Goal: Information Seeking & Learning: Learn about a topic

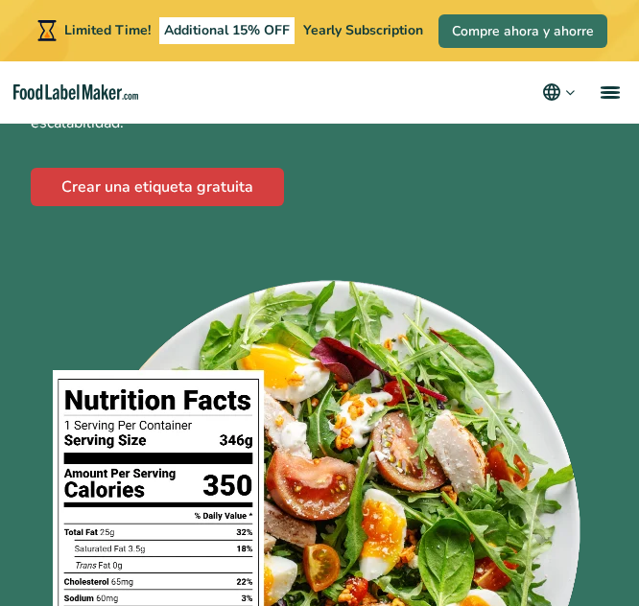
scroll to position [293, 0]
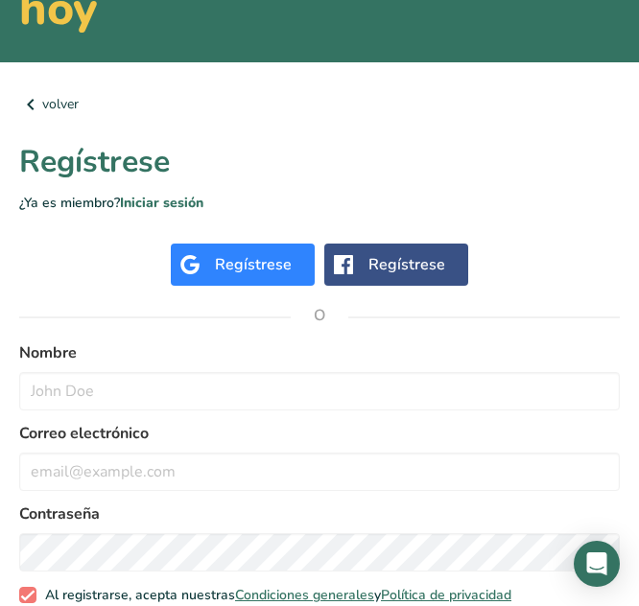
scroll to position [229, 0]
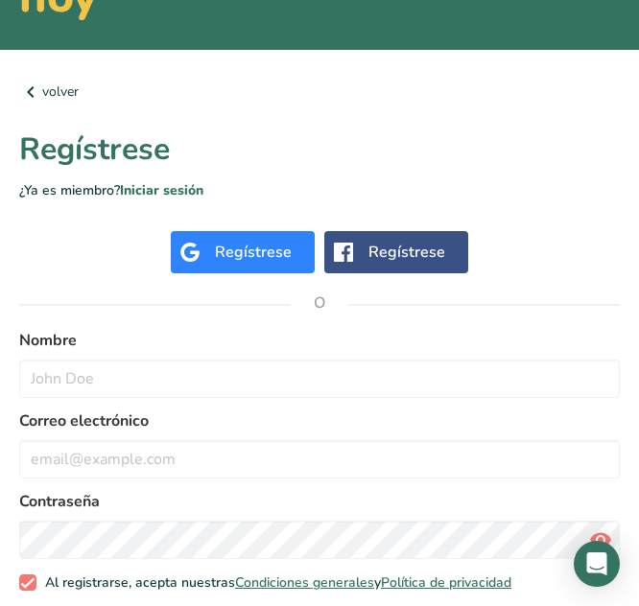
click at [426, 249] on div "Regístrese" at bounding box center [406, 252] width 77 height 23
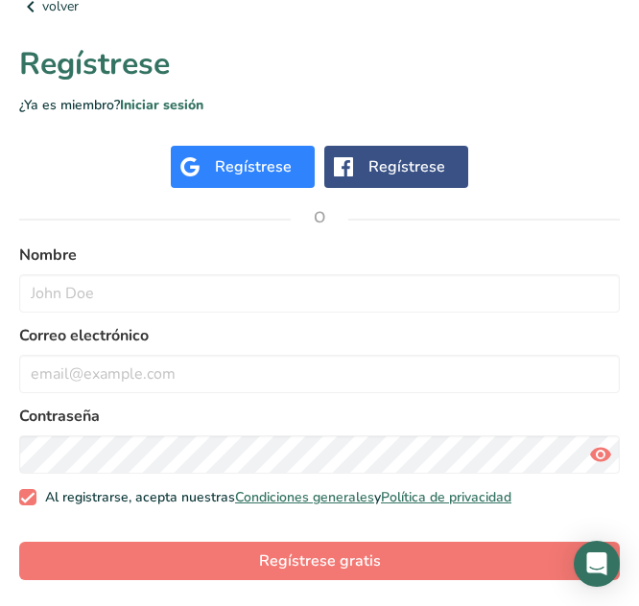
scroll to position [237, 0]
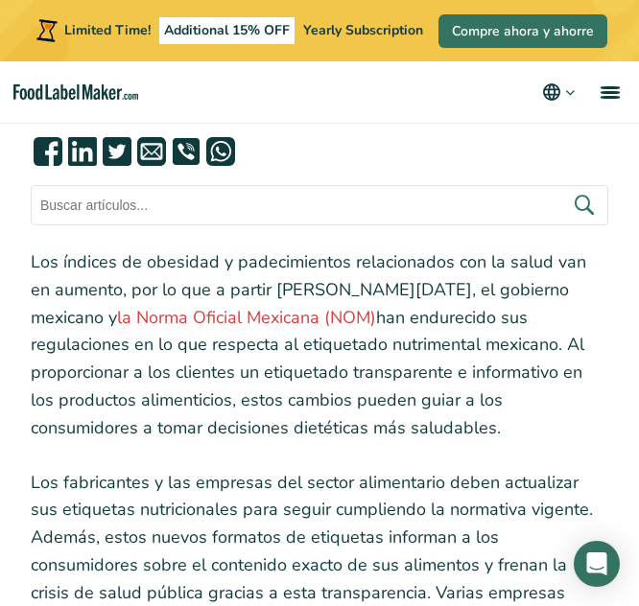
scroll to position [317, 0]
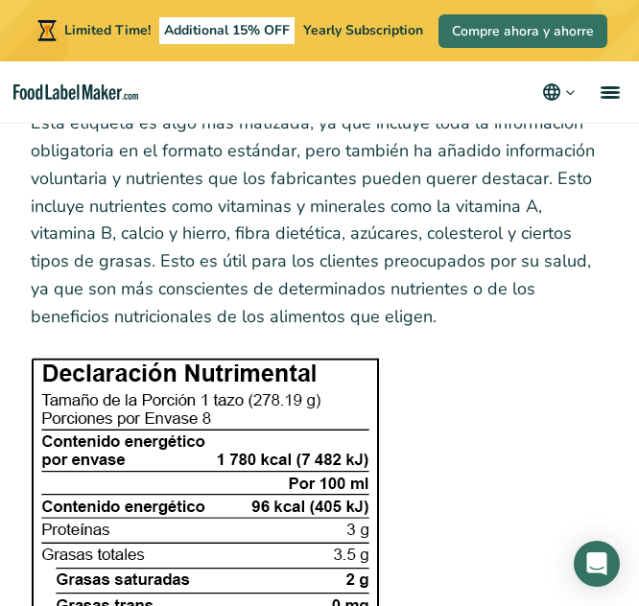
scroll to position [4317, 0]
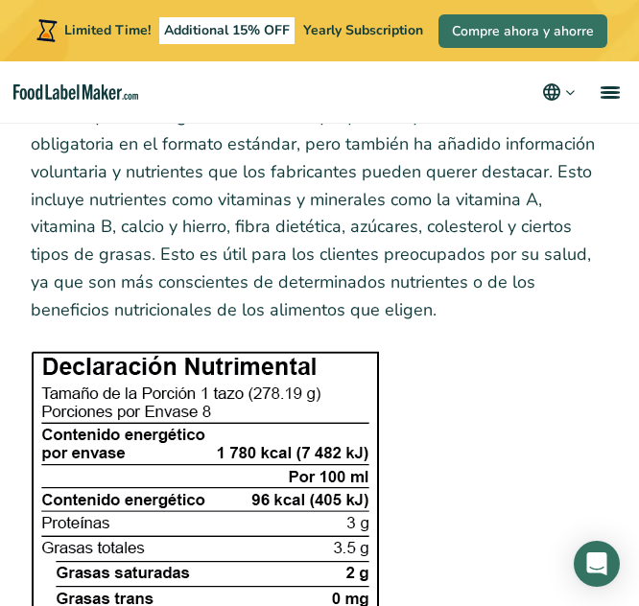
drag, startPoint x: 223, startPoint y: 356, endPoint x: 249, endPoint y: 367, distance: 29.2
click at [223, 356] on img at bounding box center [205, 610] width 349 height 519
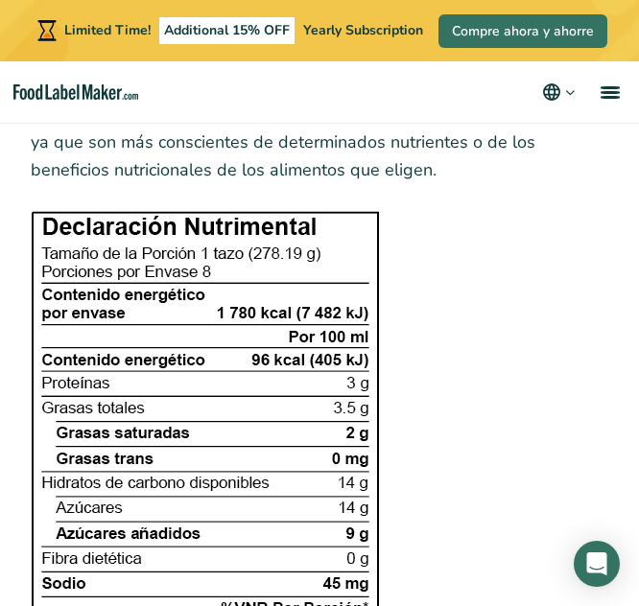
scroll to position [4458, 0]
